Goal: Information Seeking & Learning: Learn about a topic

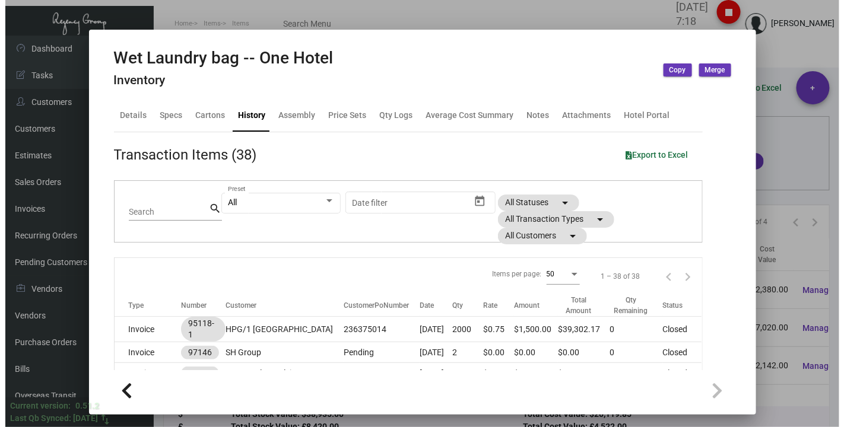
scroll to position [791, 0]
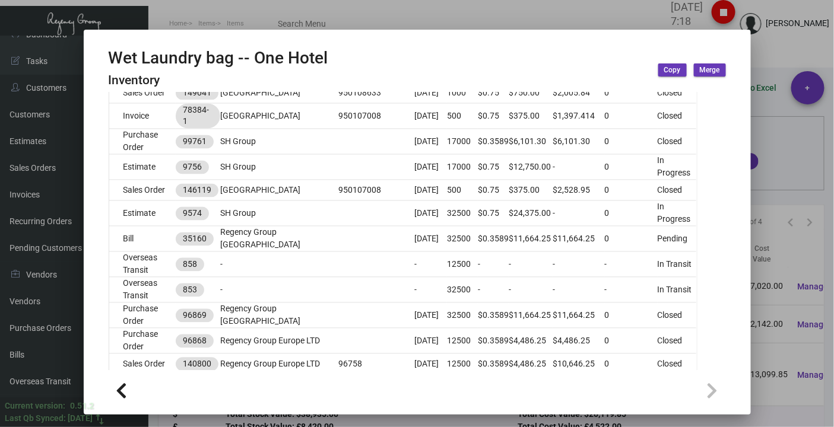
click at [178, 15] on div at bounding box center [417, 213] width 834 height 427
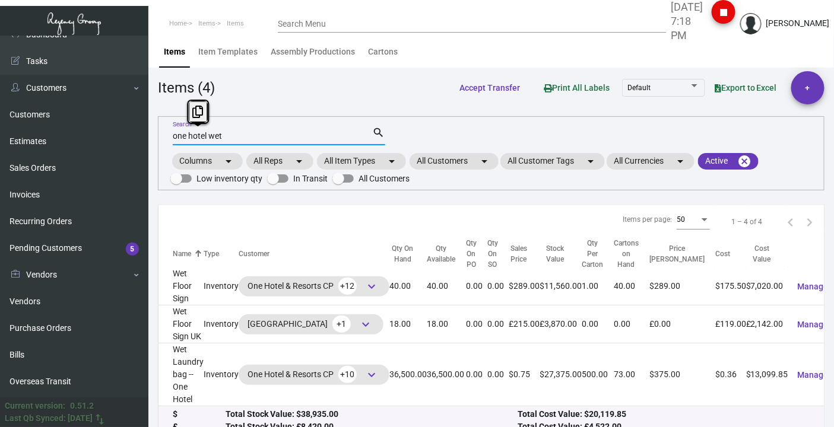
drag, startPoint x: 222, startPoint y: 133, endPoint x: 154, endPoint y: 138, distance: 68.4
click at [154, 138] on main "Items Item Templates Assembly Productions Cartons Items (4) Accept Transfer Pri…" at bounding box center [490, 239] width 685 height 406
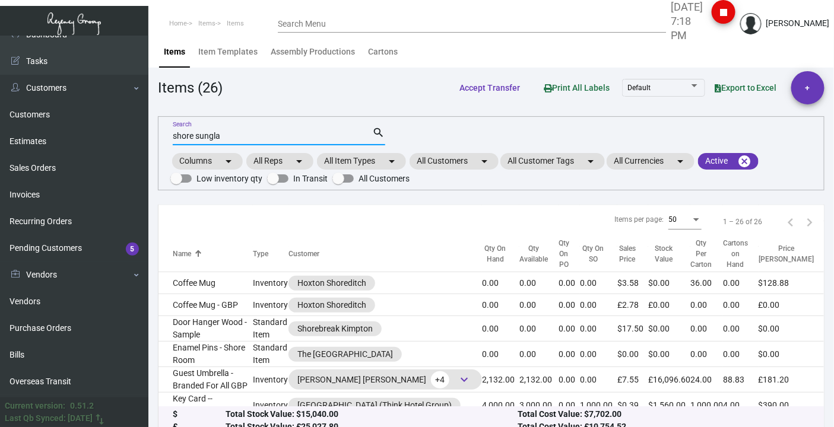
type input "shore sungla"
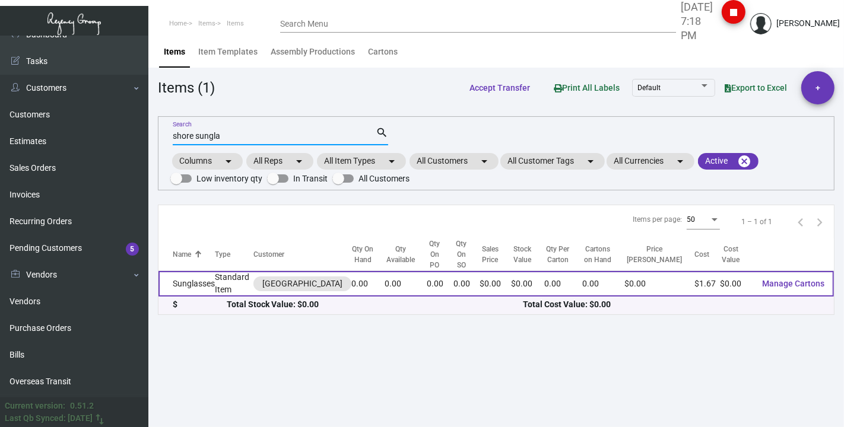
click at [201, 271] on td "Sunglasses" at bounding box center [186, 284] width 56 height 26
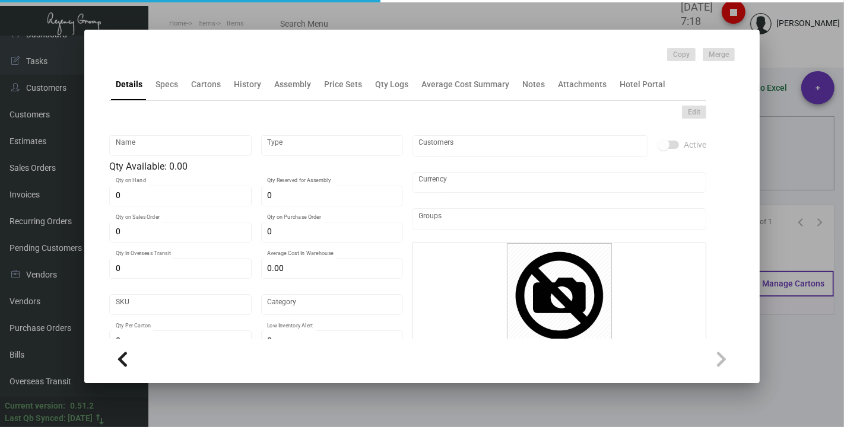
type input "Sunglasses"
type input "Standard Item"
type input "$ 0.00"
type input "Standard"
type input "$ 1.674"
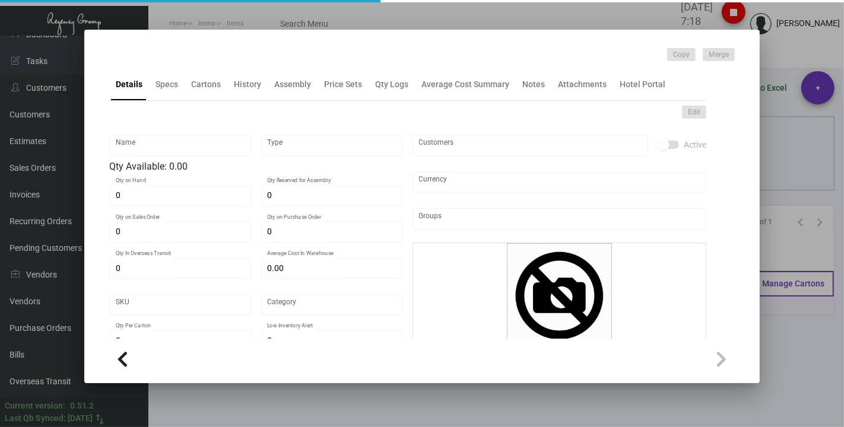
type input "$ 0.00"
checkbox input "true"
type input "United States Dollar $"
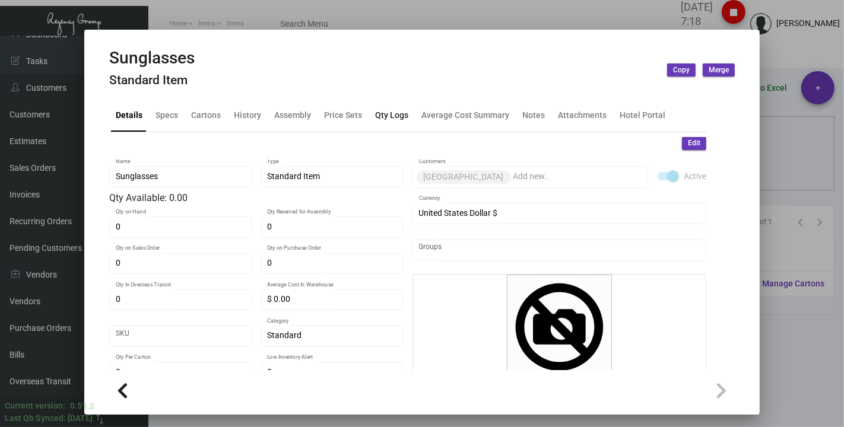
click at [380, 114] on div "Qty Logs" at bounding box center [391, 115] width 33 height 12
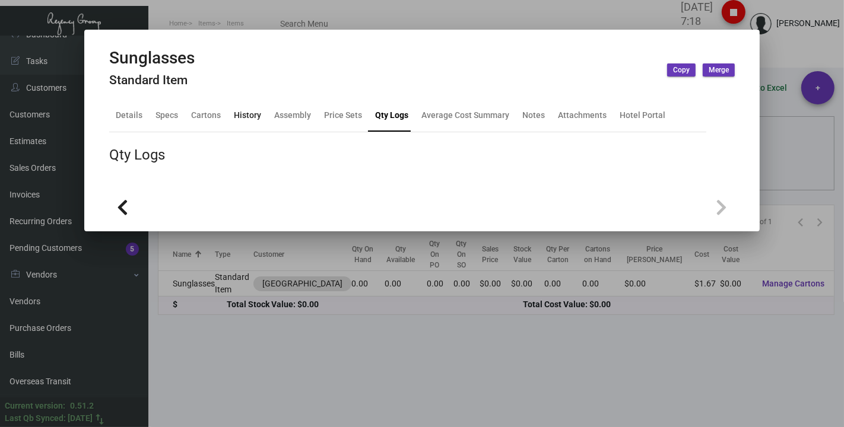
click at [244, 116] on div "History" at bounding box center [247, 115] width 27 height 12
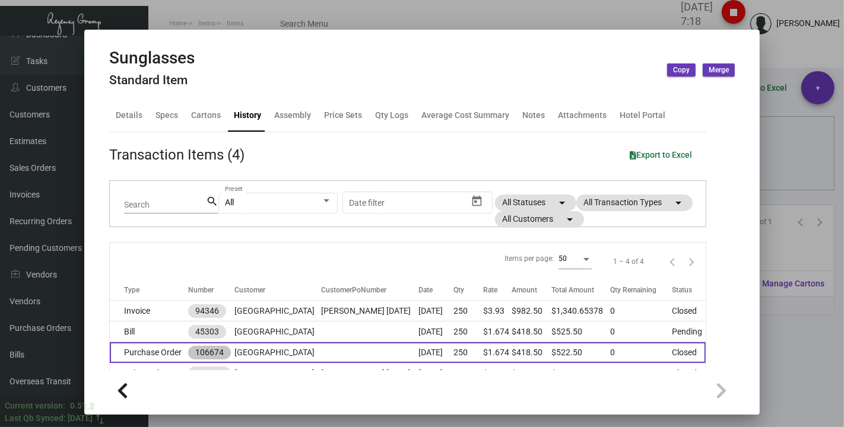
scroll to position [56, 0]
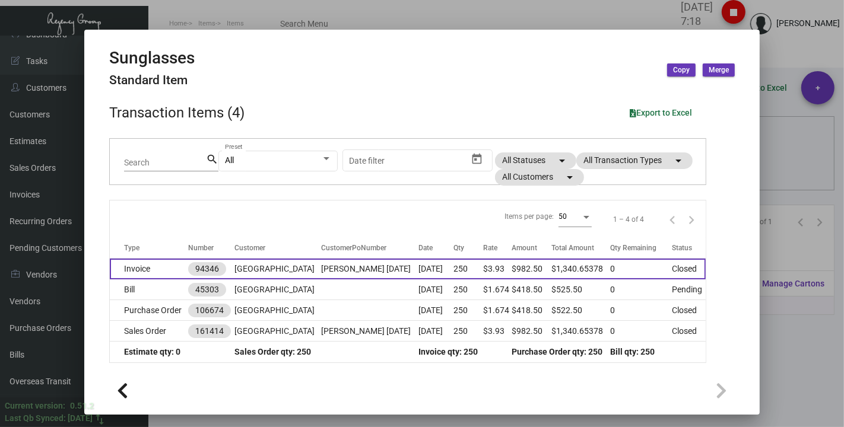
click at [160, 266] on td "Invoice" at bounding box center [149, 269] width 78 height 21
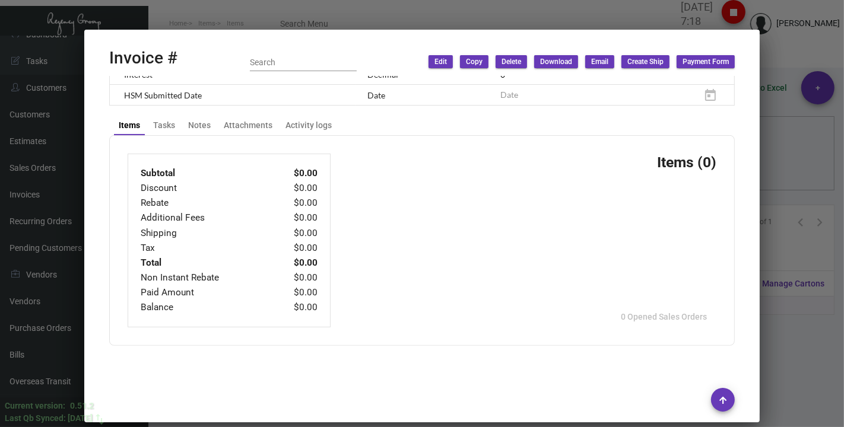
type input "[GEOGRAPHIC_DATA]"
type input "Accounts Payable"
type input "94346"
type input "[DATE]"
type input "[PERSON_NAME]"
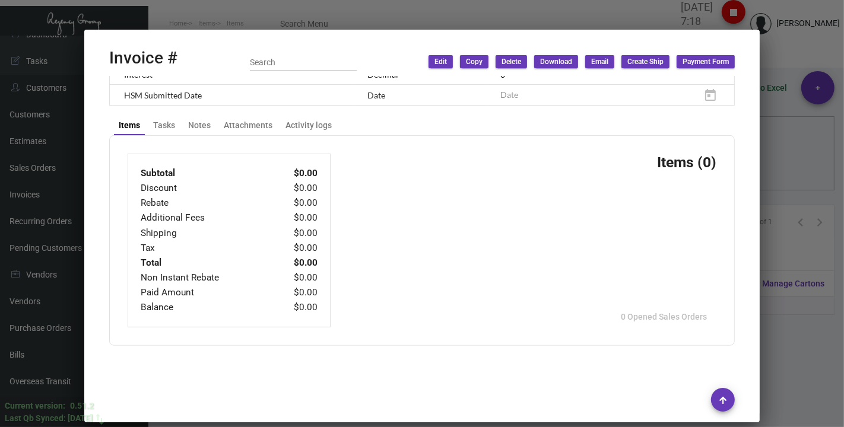
type input "[PERSON_NAME]"
type textarea "[PERSON_NAME][GEOGRAPHIC_DATA] [STREET_ADDRESS]"
type input "[PERSON_NAME] [DATE]"
type input "United States Dollar $"
type input "Net 30"
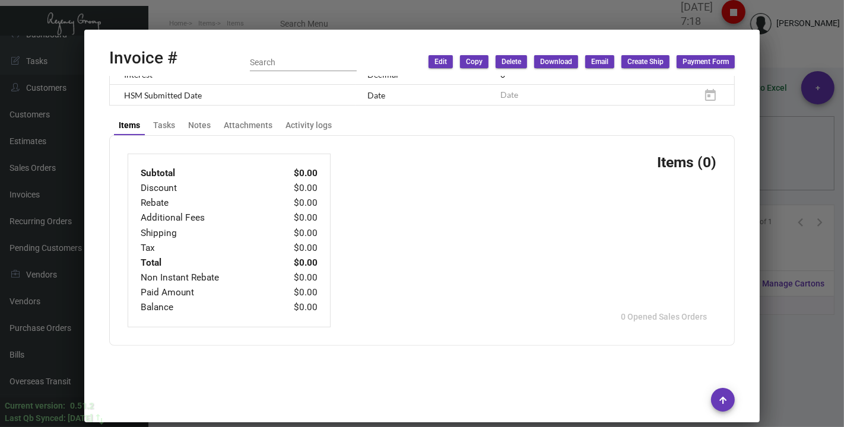
type input "8.50000 %"
type input "[DATE]"
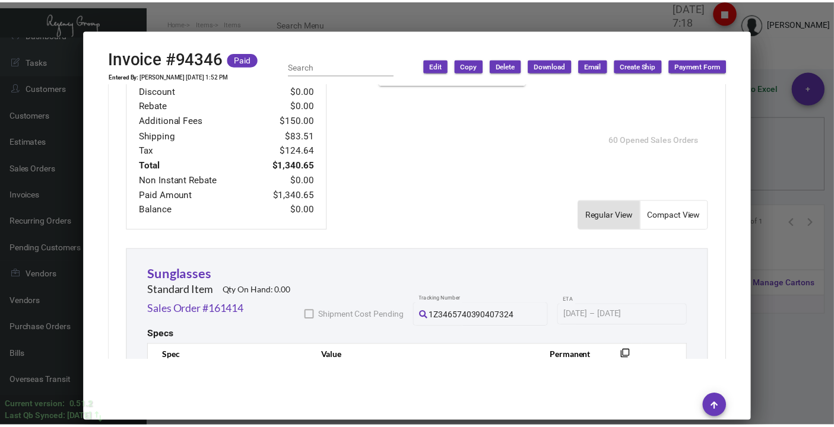
scroll to position [413, 0]
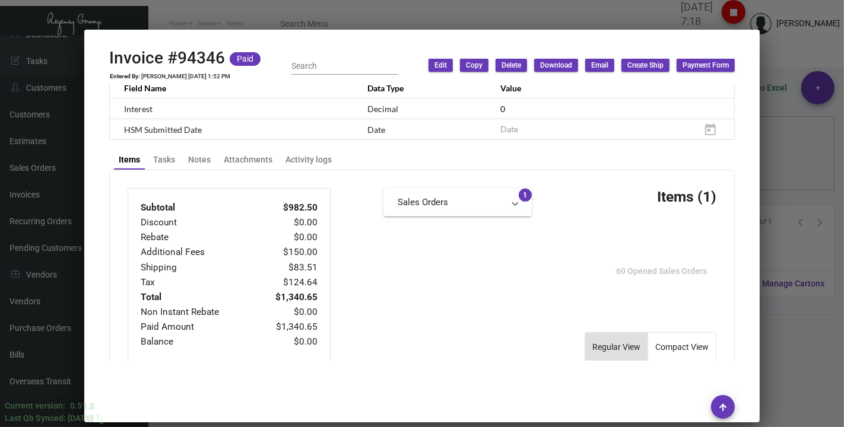
click at [779, 54] on div at bounding box center [422, 213] width 844 height 427
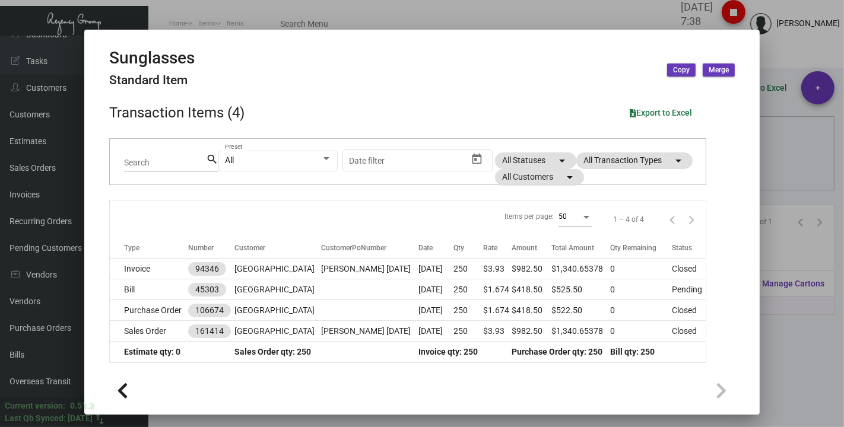
click at [154, 4] on div at bounding box center [422, 213] width 844 height 427
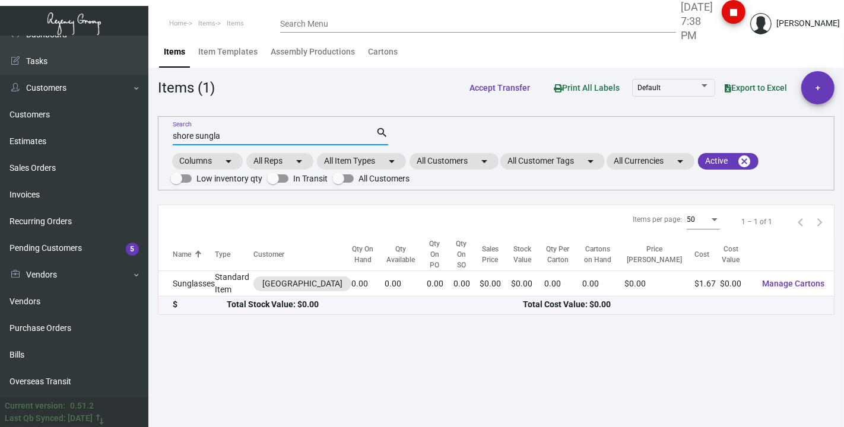
click at [224, 135] on input "shore sungla" at bounding box center [274, 136] width 203 height 9
drag, startPoint x: 224, startPoint y: 135, endPoint x: 151, endPoint y: 148, distance: 74.1
click at [151, 148] on main "Items Item Templates Assembly Productions Cartons Items (1) Accept Transfer Pri…" at bounding box center [495, 232] width 695 height 392
type input "h"
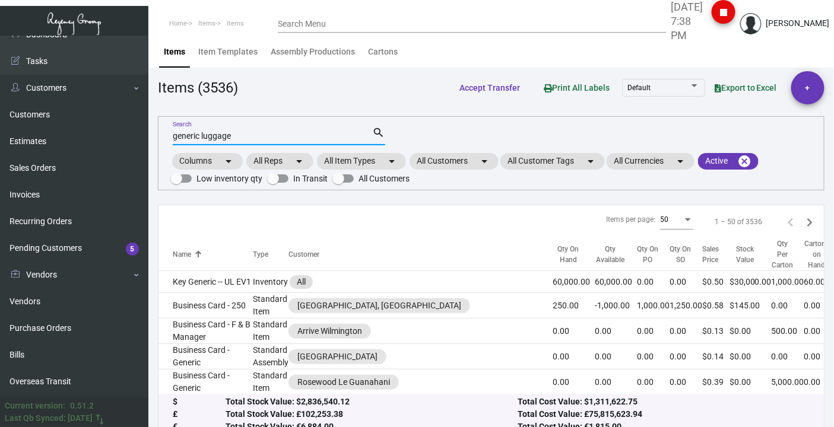
type input "generic luggage"
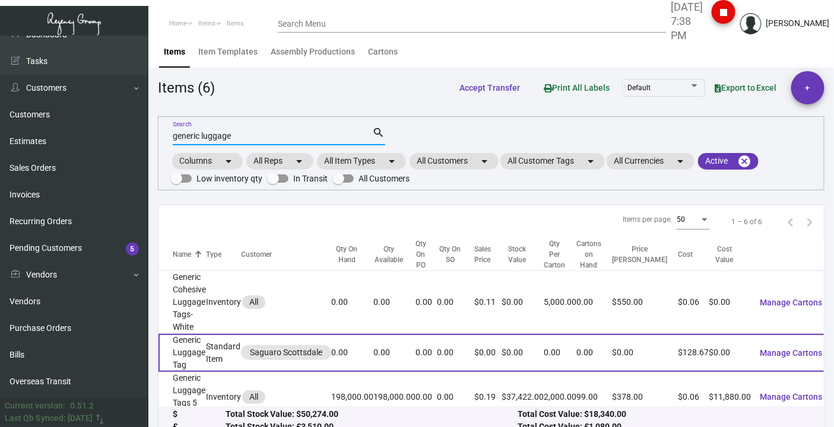
scroll to position [66, 0]
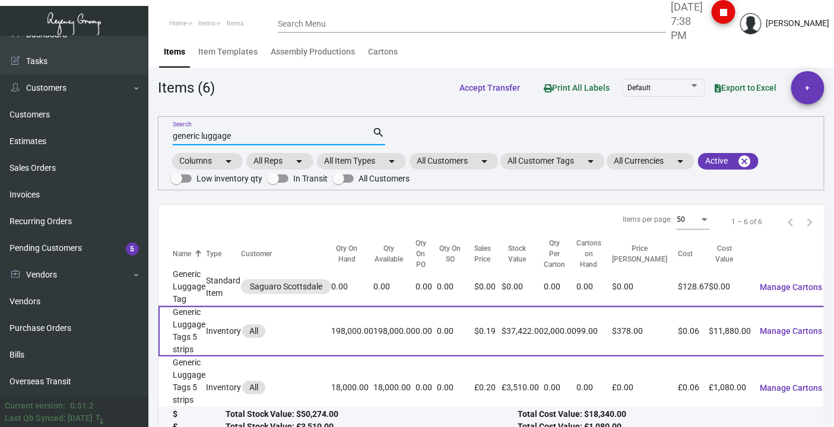
click at [186, 320] on td "Generic Luggage Tags 5 strips" at bounding box center [181, 331] width 47 height 50
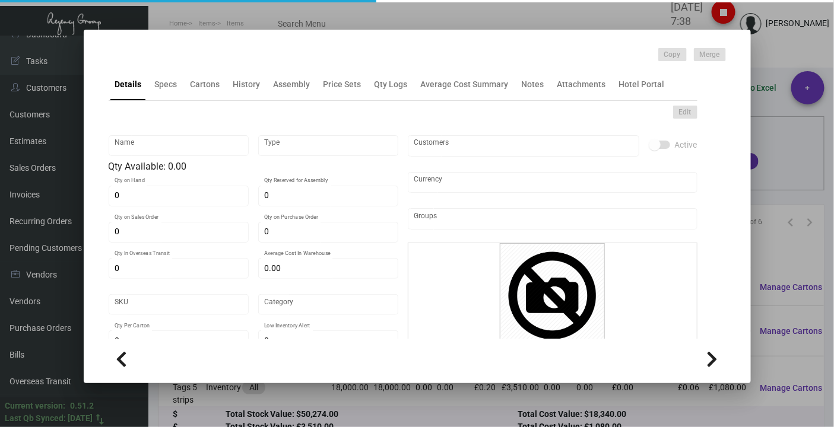
type input "Generic Luggage Tags 5 strips"
type input "Inventory"
type input "198,000"
type input "$ 0.32916"
type input "Standard"
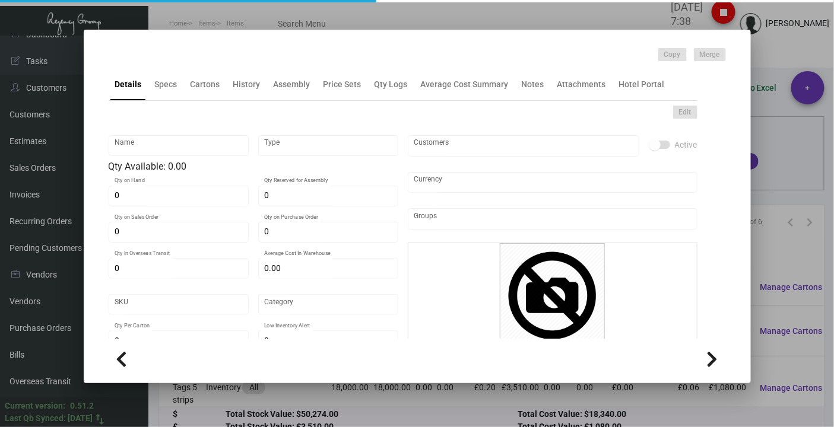
type input "2,000"
type input "75,000"
type input "$ 0.06"
type input "$ 0.189"
checkbox input "true"
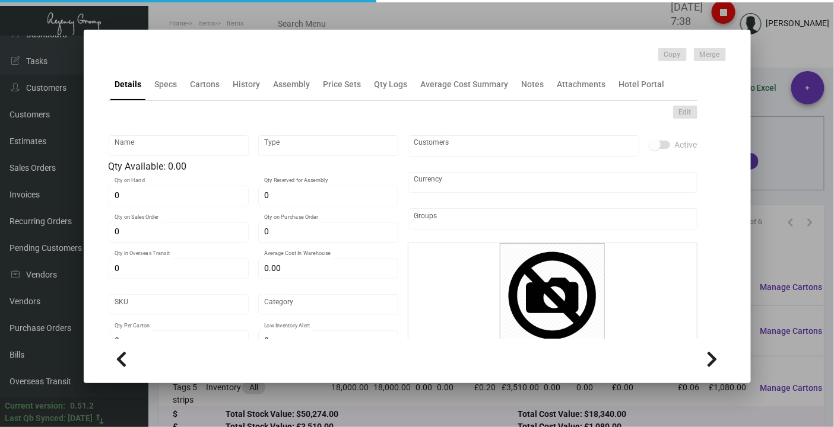
checkbox input "true"
type input "United States Dollar $"
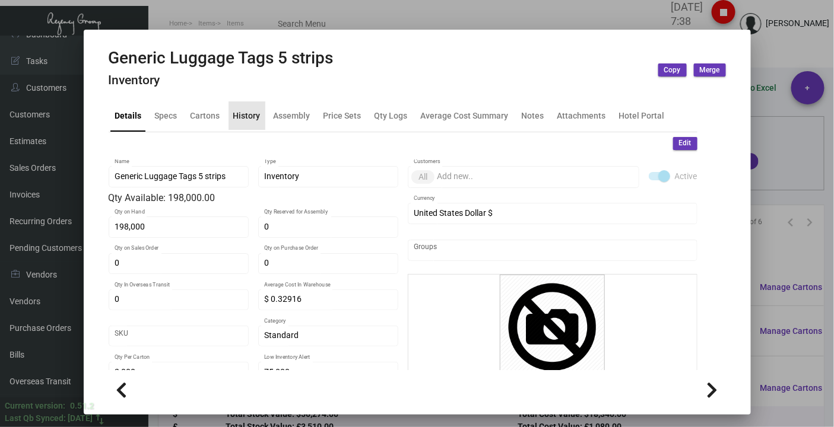
click at [247, 111] on div "History" at bounding box center [246, 115] width 27 height 12
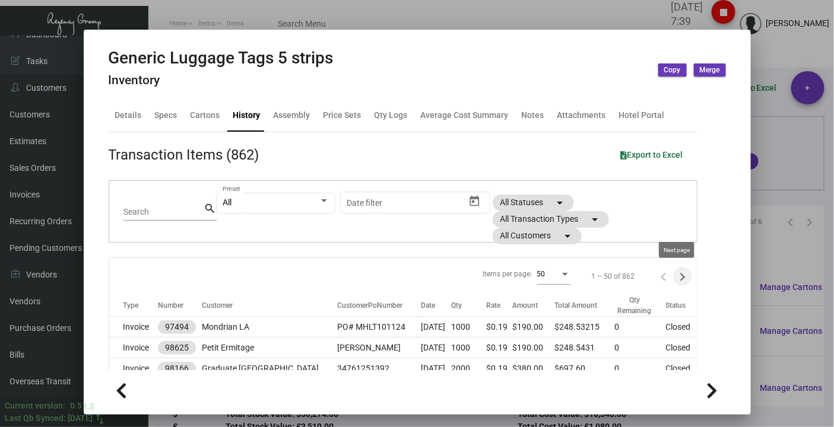
click at [680, 278] on icon "Next page" at bounding box center [682, 277] width 5 height 8
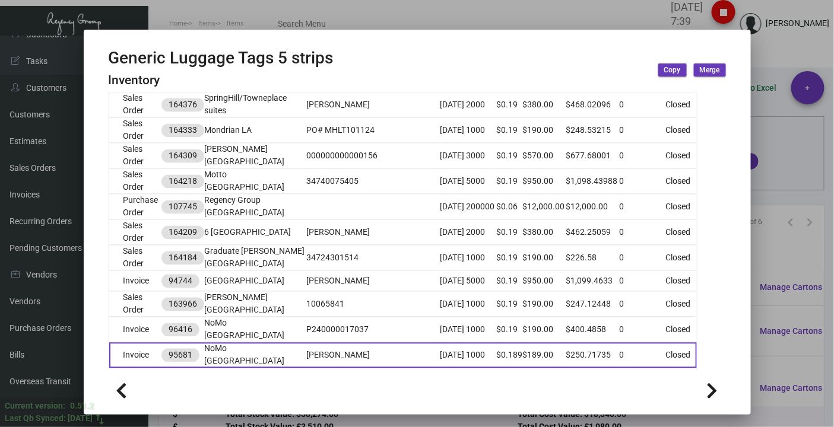
scroll to position [791, 0]
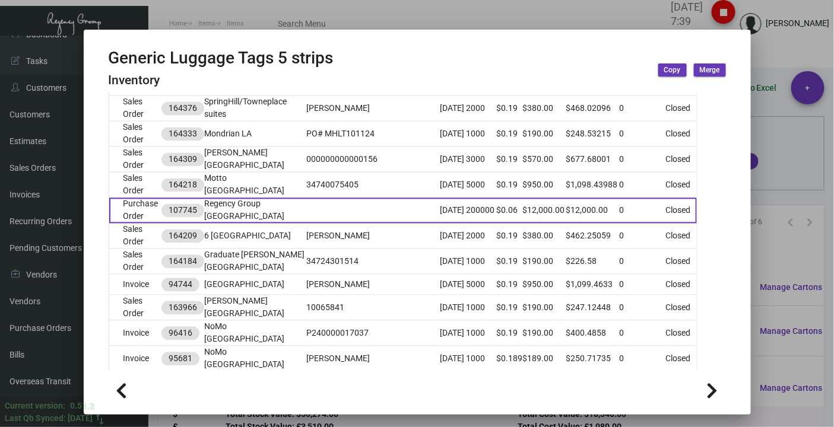
click at [139, 198] on td "Purchase Order" at bounding box center [135, 211] width 53 height 26
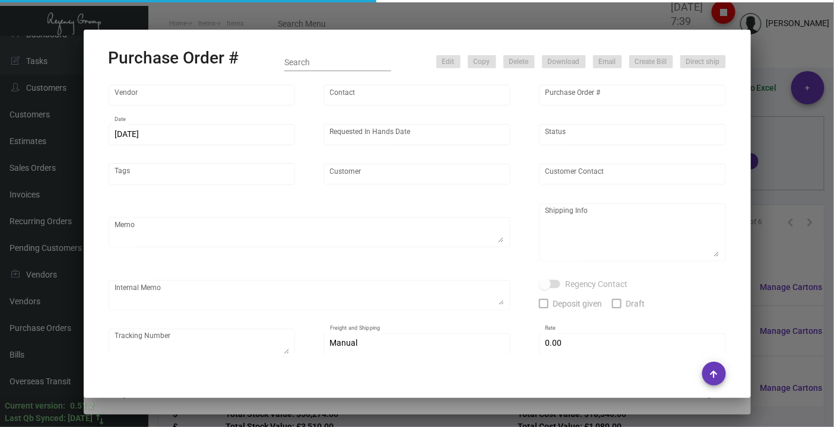
type input "Shanghai East Industrial Co., Ltd,"
type input "[PERSON_NAME]"
type input "107745"
type input "[DATE]"
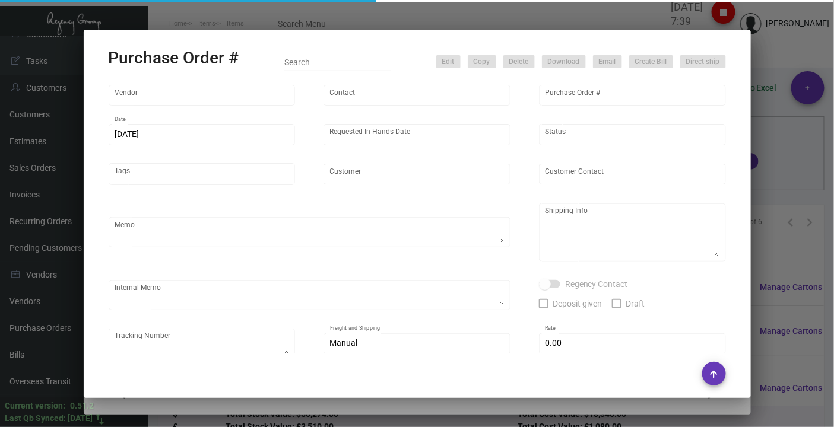
type input "Regency Group [GEOGRAPHIC_DATA]"
type textarea "Please ship 100k in the upcoming boat to [GEOGRAPHIC_DATA]. Remaining 100k in t…"
type textarea "Regency Group NJ - [PERSON_NAME] [STREET_ADDRESS]"
type textarea "[DATE] - 50K ship out from the vendor side. ETA late December. UPS#1ZG1962J0326…"
checkbox input "true"
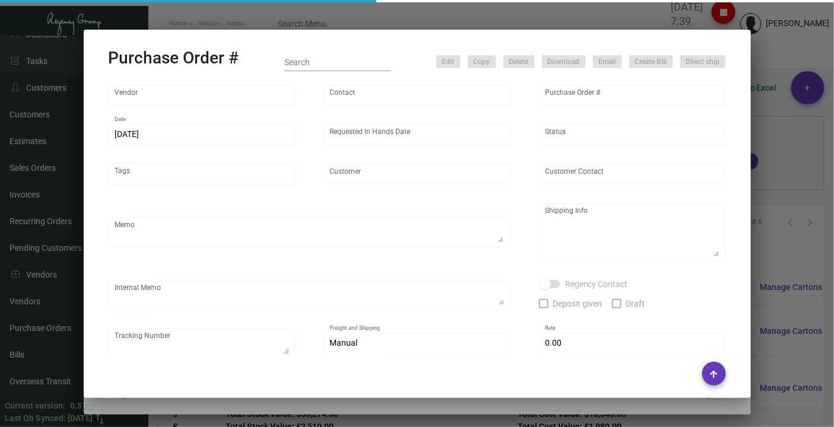
type input "$ 0.00"
type input "United States Dollar $"
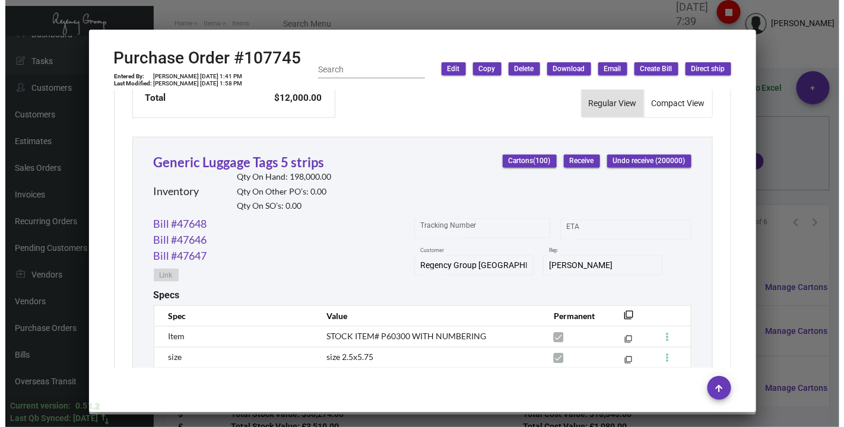
scroll to position [639, 0]
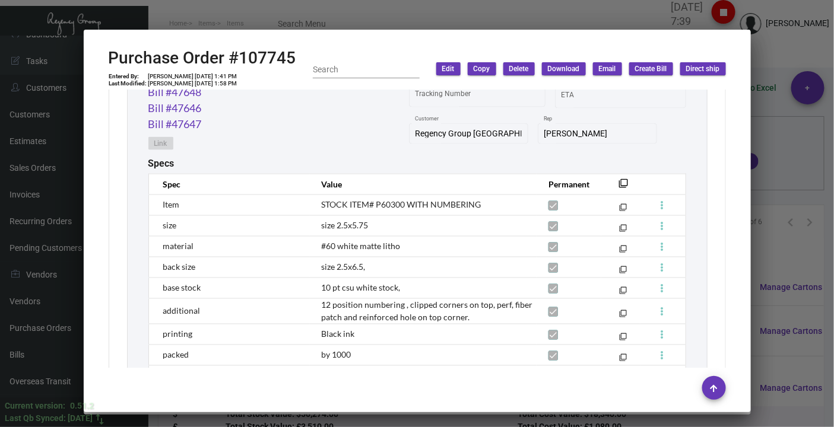
click at [771, 50] on div at bounding box center [417, 213] width 834 height 427
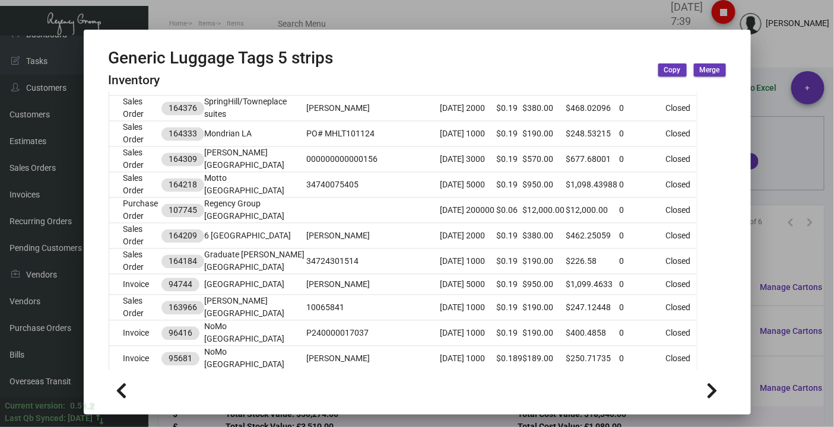
click at [165, 20] on div at bounding box center [417, 213] width 834 height 427
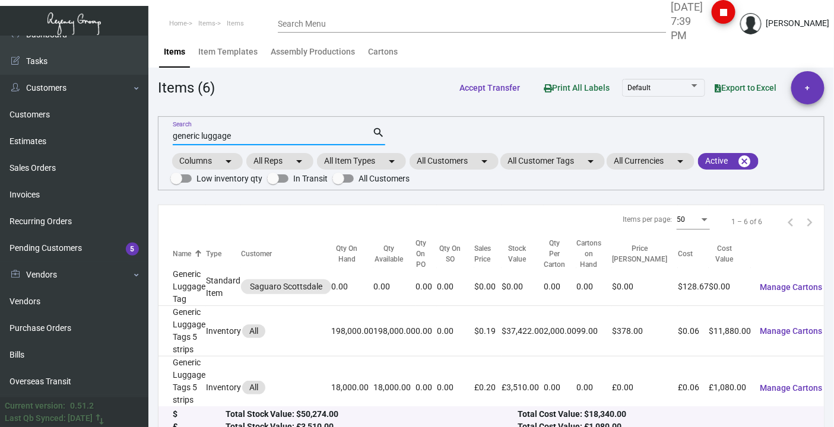
click at [235, 139] on input "generic luggage" at bounding box center [273, 136] width 200 height 9
type input "generic luggage yello"
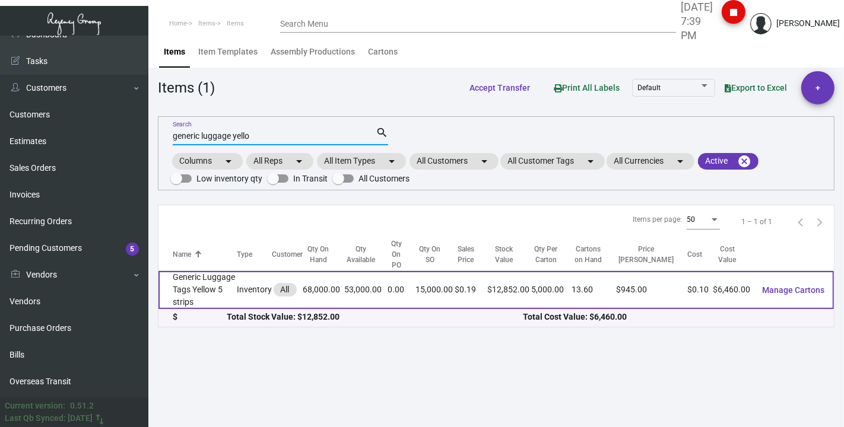
click at [216, 288] on td "Generic Luggage Tags Yellow 5 strips" at bounding box center [197, 290] width 79 height 38
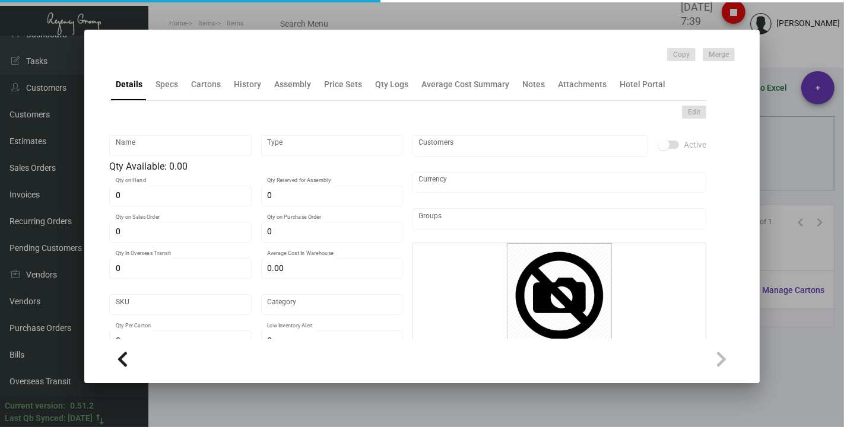
type input "Generic Luggage Tags Yellow 5 strips"
type input "Inventory"
type input "68,000"
type input "15,000"
type input "$ 0.40011"
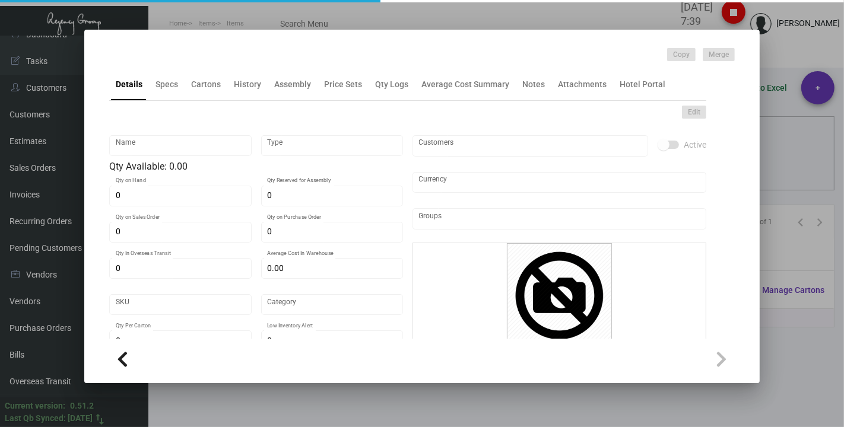
type input "2757"
type input "Standard"
type input "5,000"
type input "1"
type input "$ 0.095"
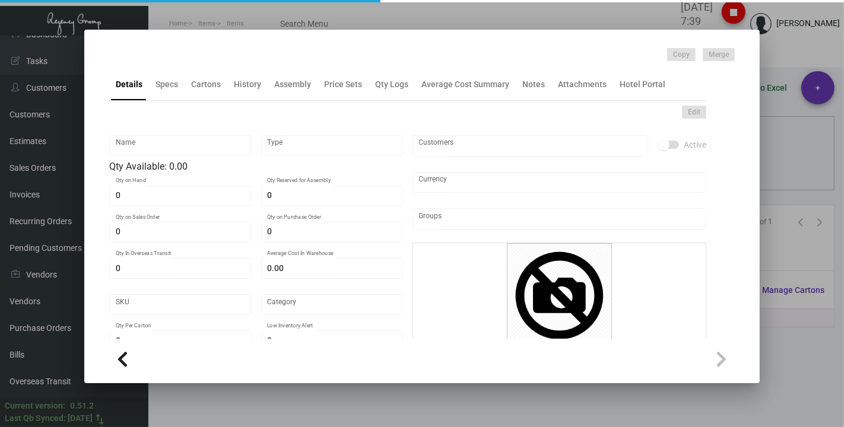
type input "$ 0.189"
type textarea "LUGGAGE TAGS: STOCK ITEM# P60300 WITH NUMBERING"
type textarea "Luggage Tags Yellow 5 strips"
checkbox input "true"
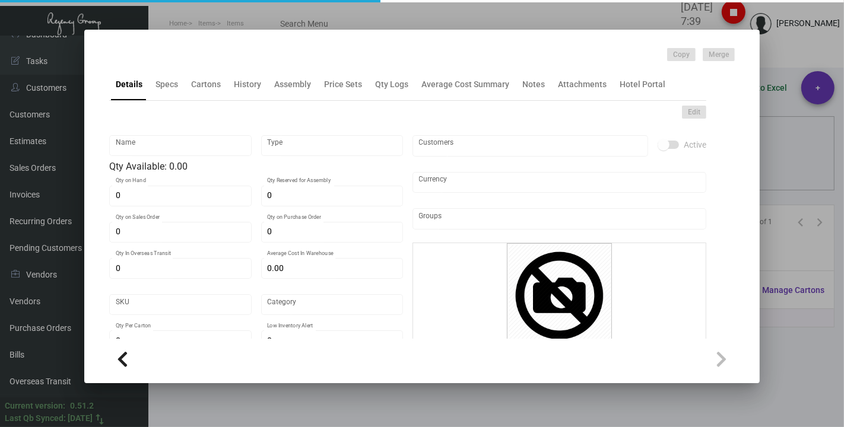
type input "United States Dollar $"
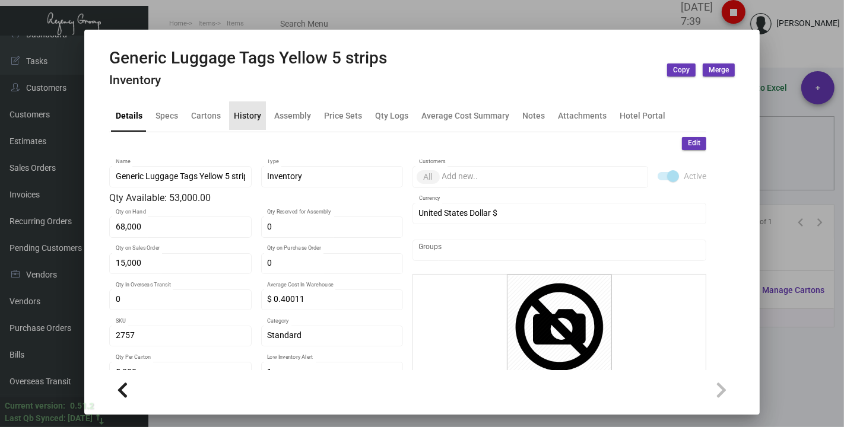
click at [250, 121] on div "History" at bounding box center [247, 115] width 27 height 12
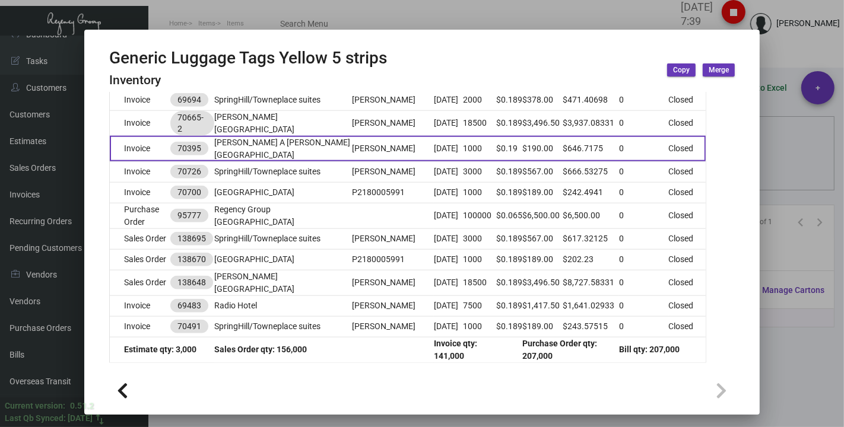
scroll to position [1241, 0]
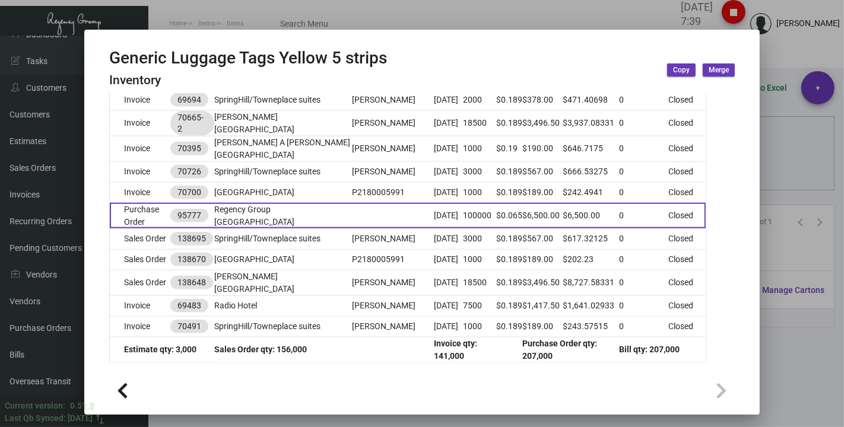
click at [137, 203] on td "Purchase Order" at bounding box center [140, 216] width 61 height 26
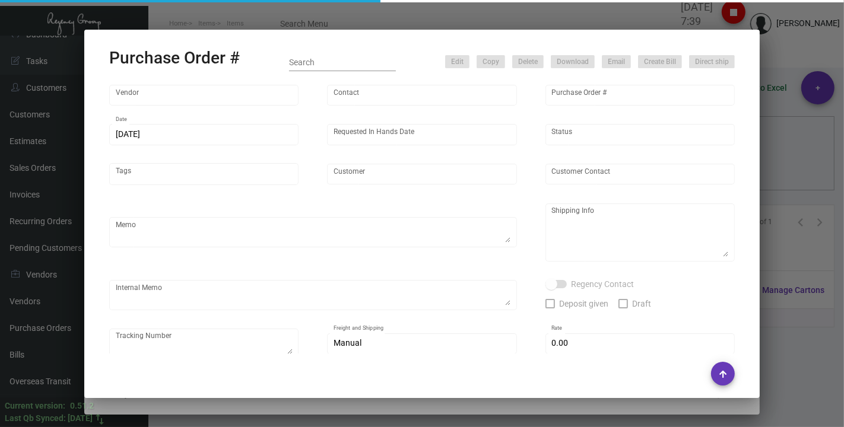
type input "Shanghai East Industrial Co., Ltd,"
type input "[PERSON_NAME]"
type input "95777"
type input "[DATE]"
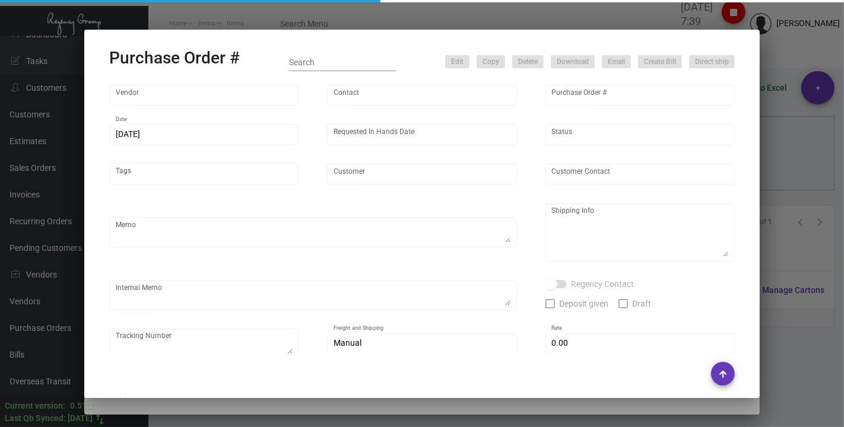
type input "Regency Group [GEOGRAPHIC_DATA]"
type textarea "Split for two shipments"
type textarea "Regency Group NJ - [PERSON_NAME] [STREET_ADDRESS]"
checkbox input "true"
type input "$ 0.00"
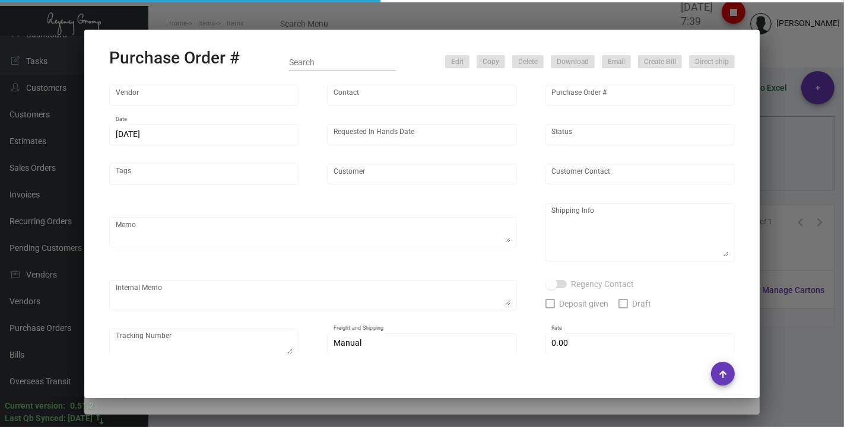
type input "United States Dollar $"
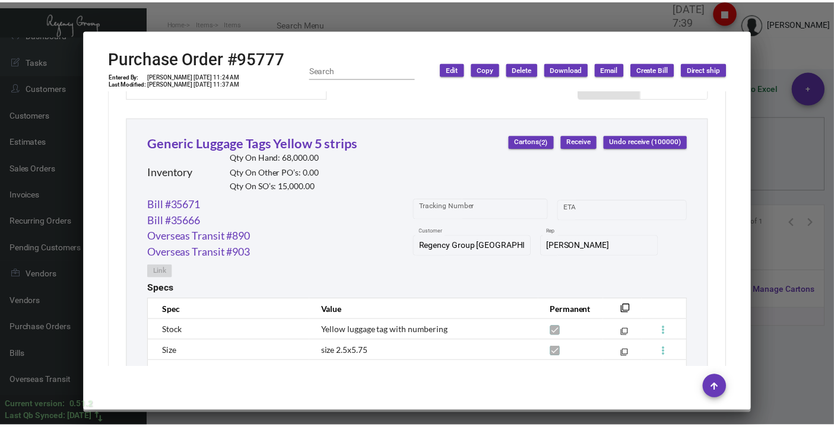
scroll to position [659, 0]
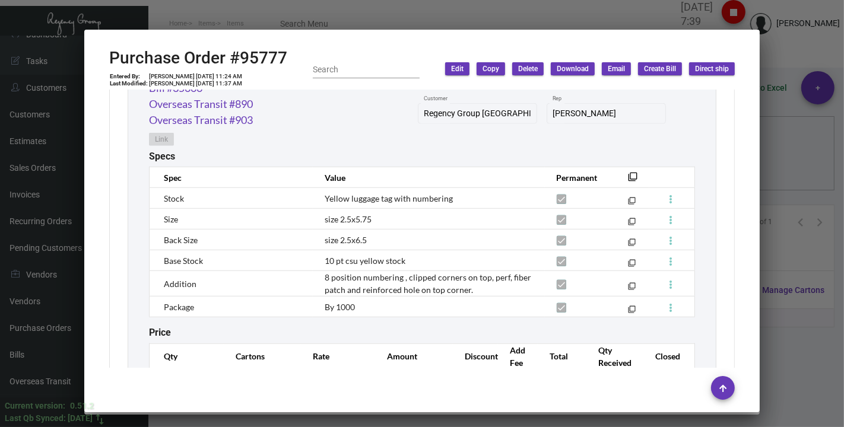
click at [781, 44] on div at bounding box center [422, 213] width 844 height 427
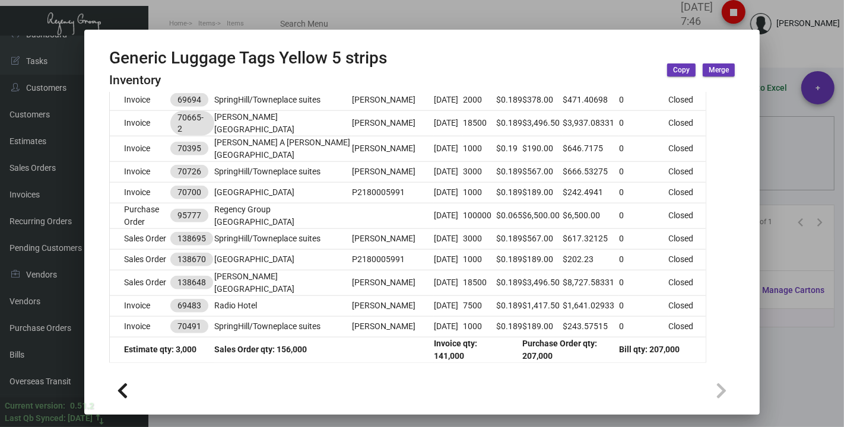
click at [234, 1] on div at bounding box center [422, 213] width 844 height 427
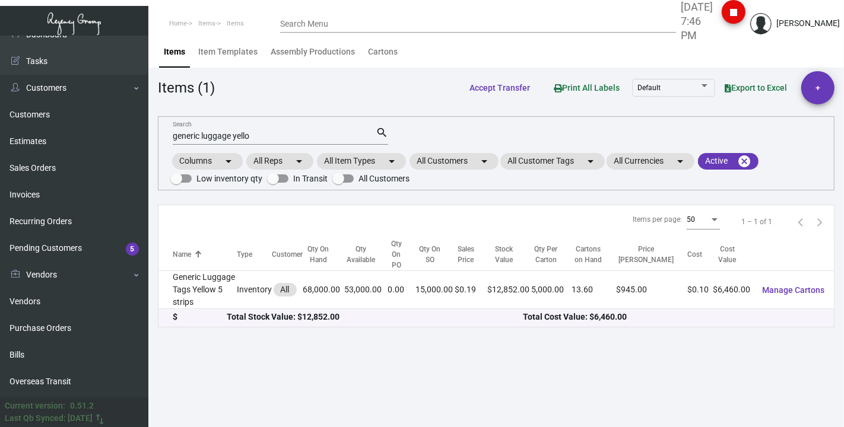
click at [250, 138] on input "generic luggage yello" at bounding box center [274, 136] width 203 height 9
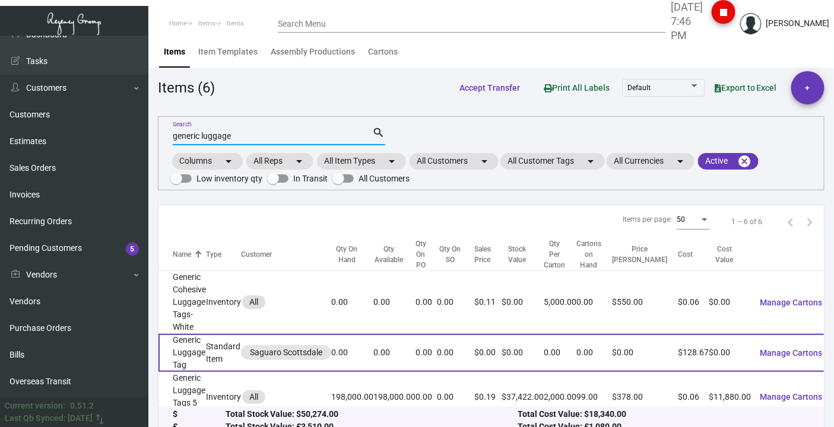
type input "generic luggage"
click at [183, 337] on td "Generic Luggage Tag" at bounding box center [181, 353] width 47 height 38
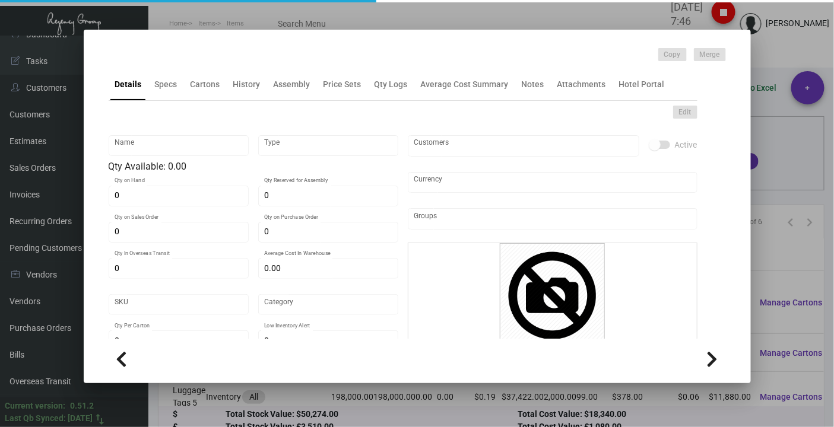
type input "Generic Luggage Tag"
type input "Standard Item"
type input "$ 0.00"
type input "905-Luggage Tag -50"
type input "Standard"
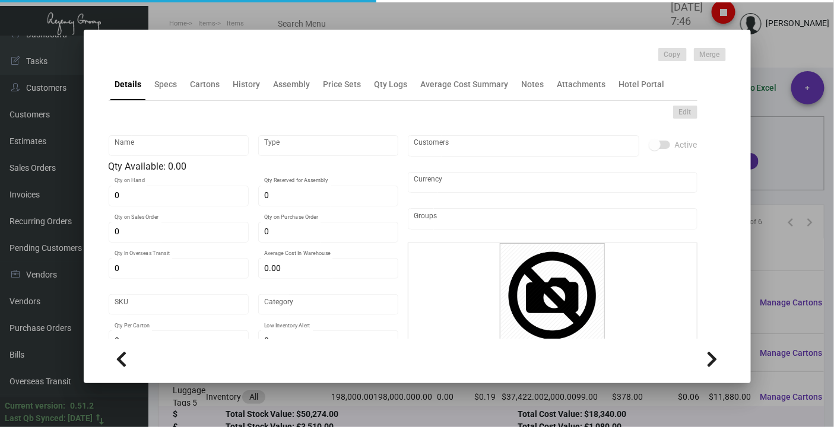
type input "$ 128.67"
type input "$ 0.00"
checkbox input "true"
type input "United States Dollar $"
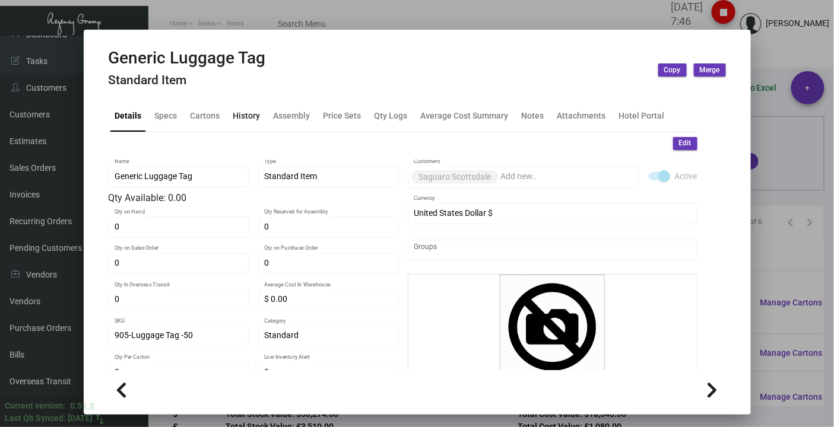
click at [244, 109] on div "History" at bounding box center [246, 115] width 27 height 12
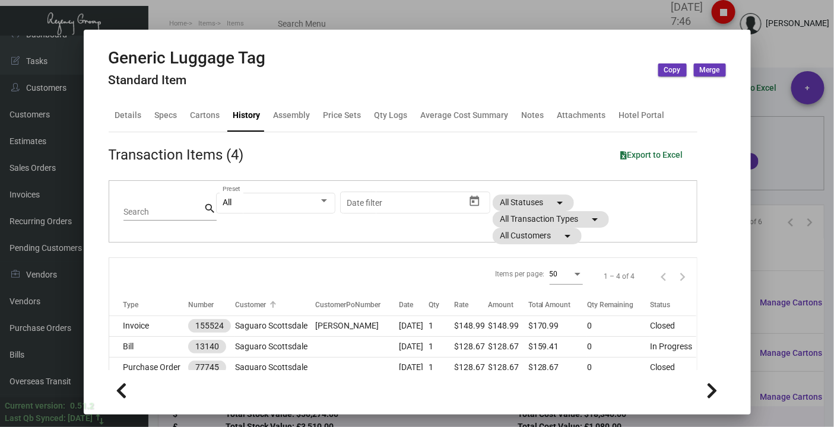
scroll to position [56, 0]
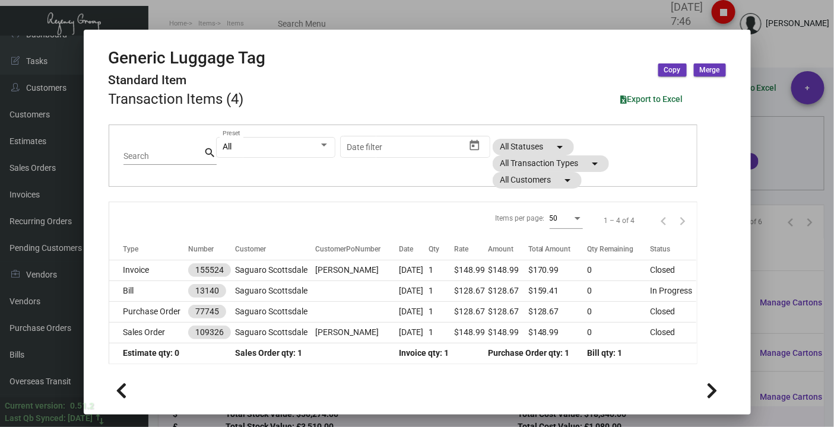
click at [202, 21] on div at bounding box center [417, 213] width 834 height 427
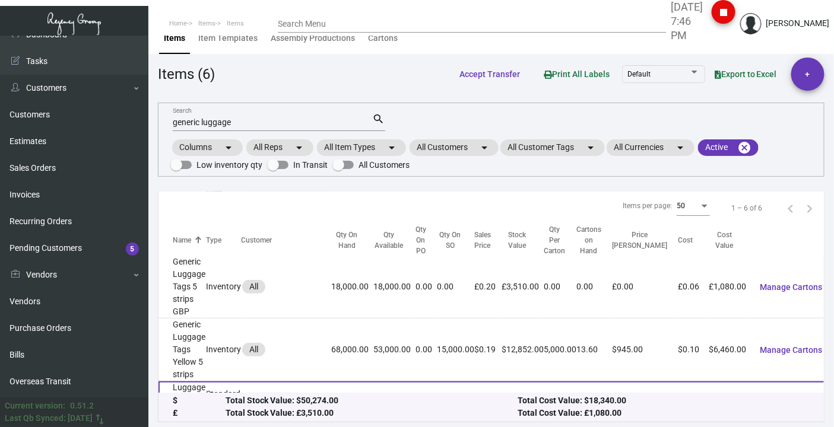
scroll to position [87, 0]
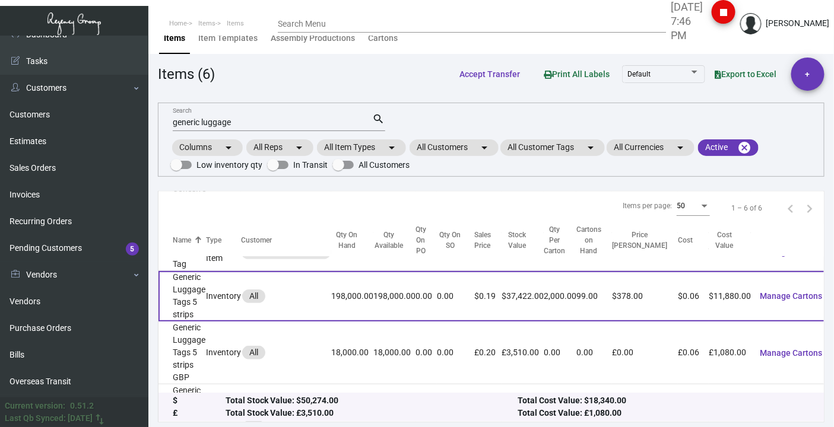
click at [182, 289] on td "Generic Luggage Tags 5 strips" at bounding box center [181, 296] width 47 height 50
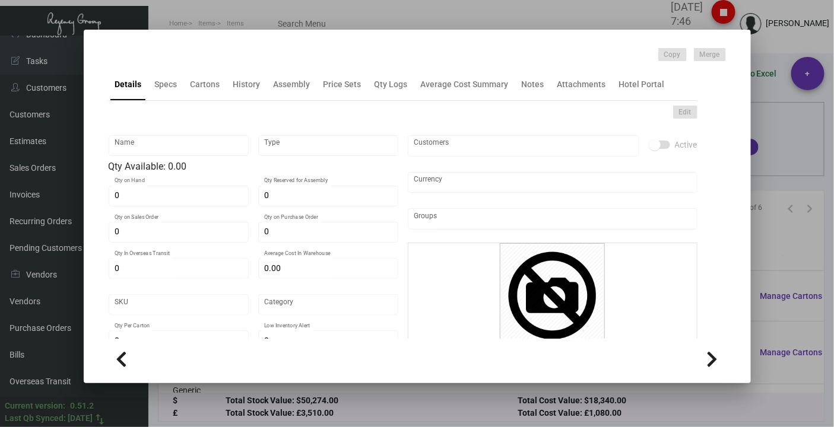
type input "Generic Luggage Tags 5 strips"
type input "Inventory"
type input "198,000"
type input "$ 0.32916"
type input "Standard"
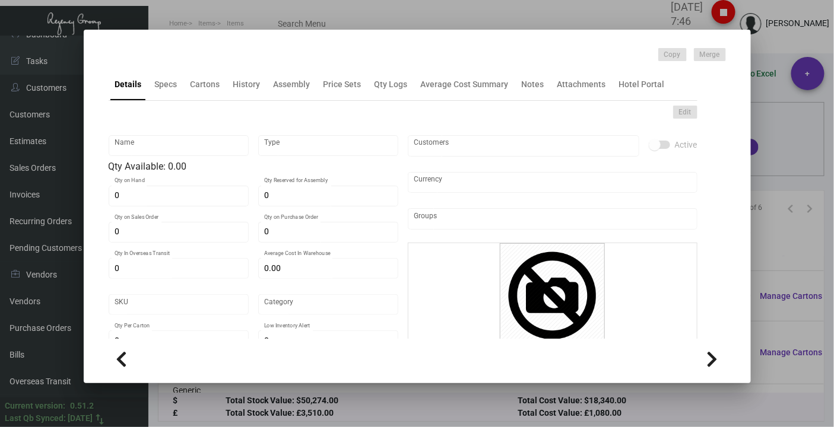
type input "2,000"
type input "75,000"
type input "$ 0.06"
type input "$ 0.189"
checkbox input "true"
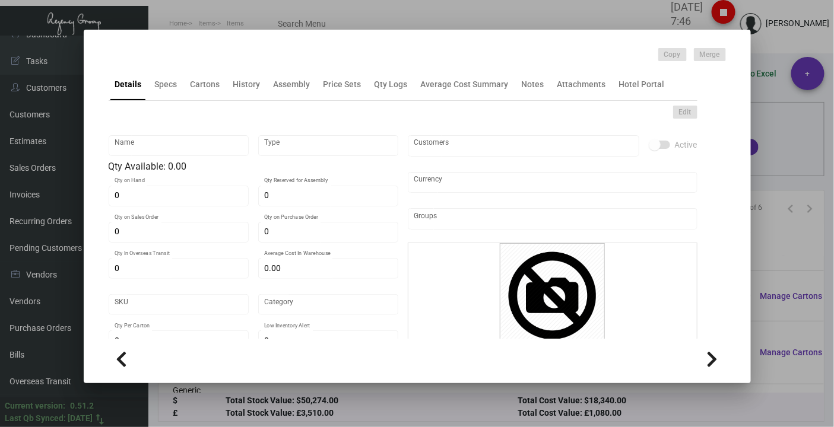
checkbox input "true"
type input "United States Dollar $"
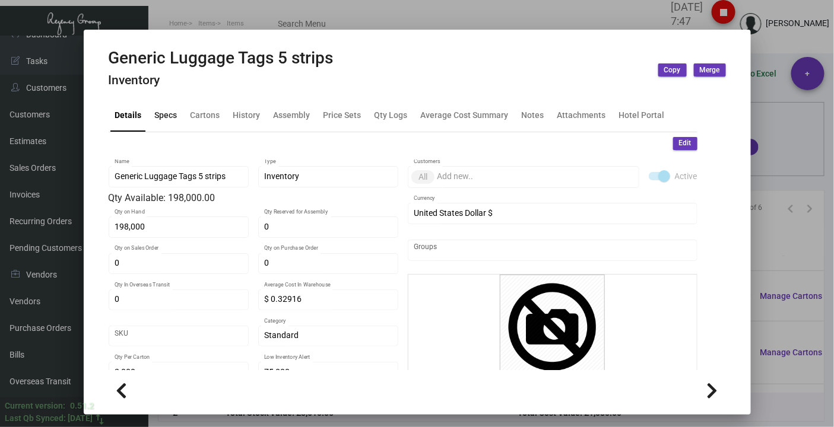
click at [164, 119] on div "Specs" at bounding box center [166, 115] width 23 height 12
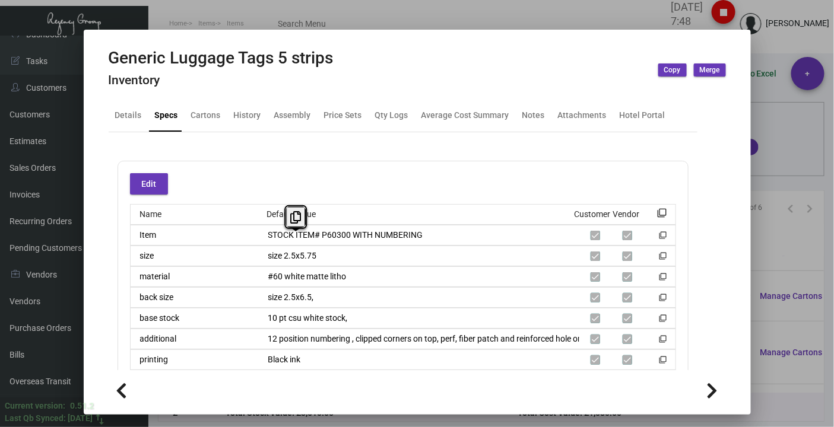
click at [279, 262] on div "size size 2.5x5.75 filter_none" at bounding box center [403, 256] width 546 height 21
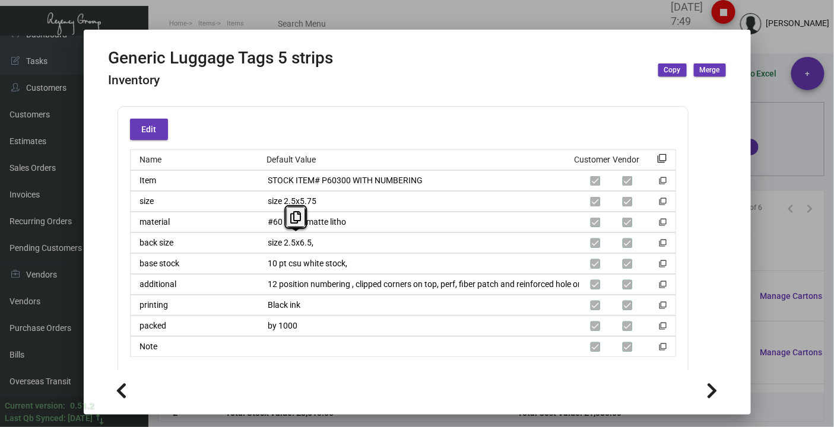
scroll to position [66, 0]
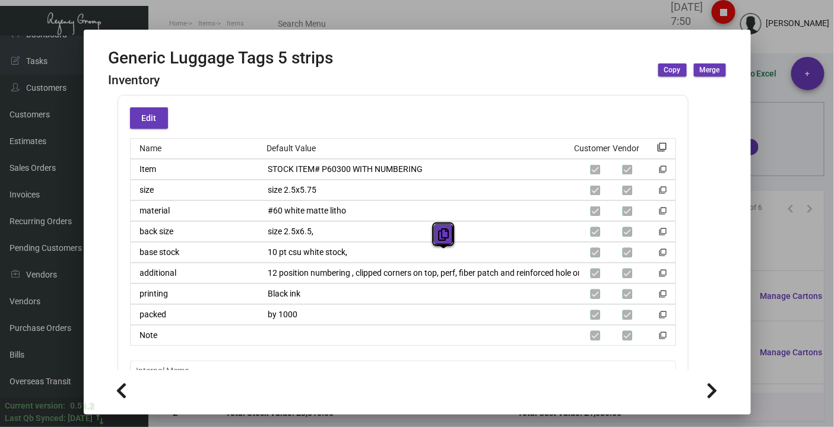
click at [437, 234] on button at bounding box center [444, 234] width 20 height 21
